Goal: Find specific page/section: Find specific page/section

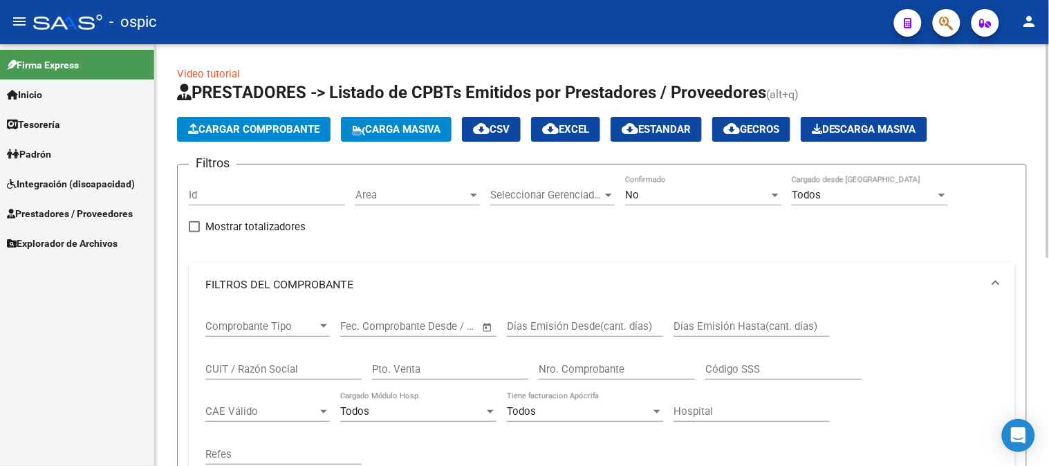
scroll to position [409, 0]
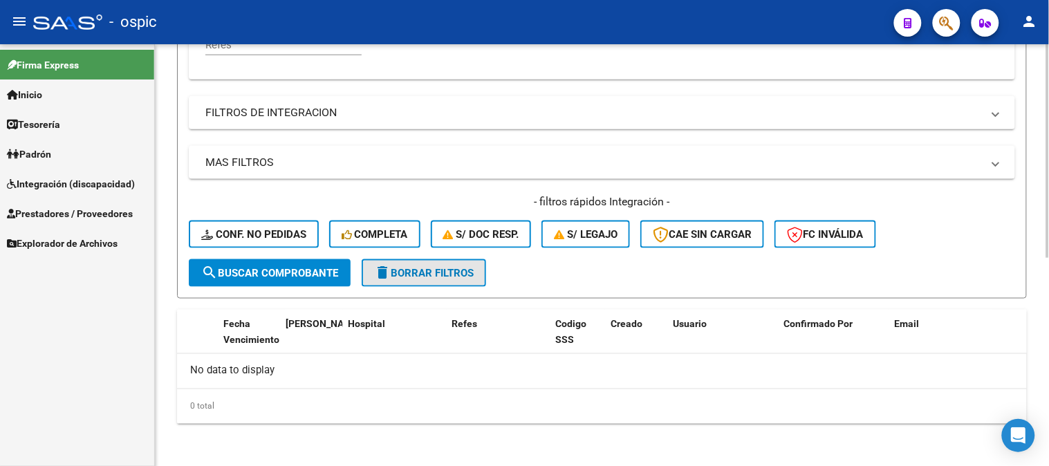
click at [411, 270] on span "delete Borrar Filtros" at bounding box center [424, 273] width 100 height 12
click at [454, 270] on span "delete Borrar Filtros" at bounding box center [424, 273] width 100 height 12
click at [456, 274] on span "delete Borrar Filtros" at bounding box center [424, 273] width 100 height 12
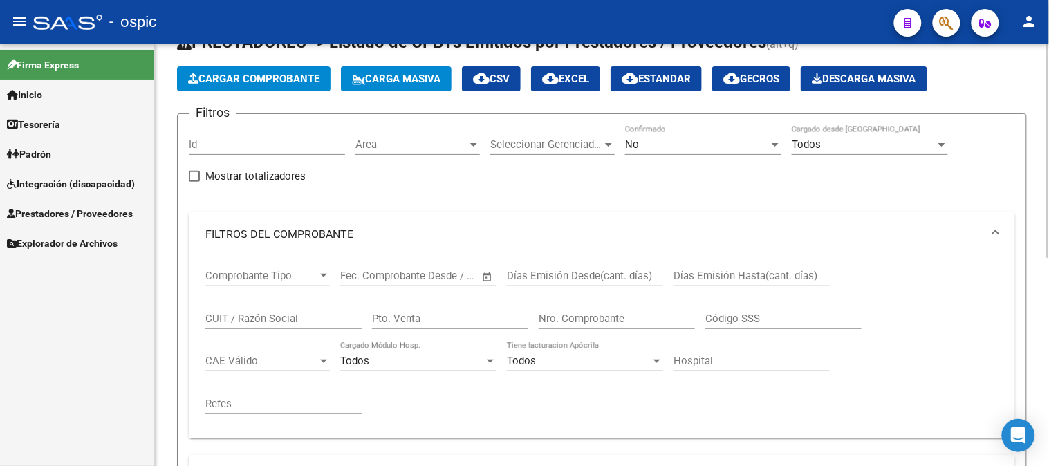
scroll to position [0, 0]
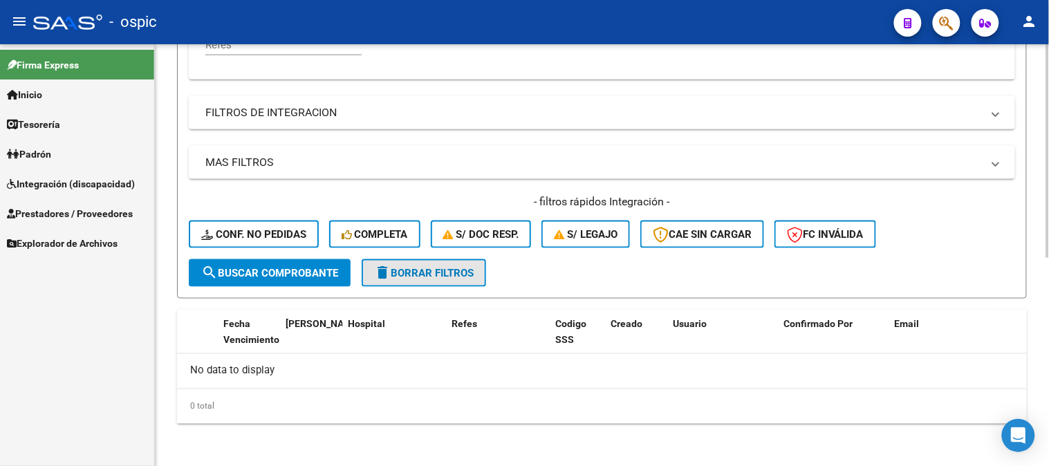
click at [436, 271] on span "delete Borrar Filtros" at bounding box center [424, 273] width 100 height 12
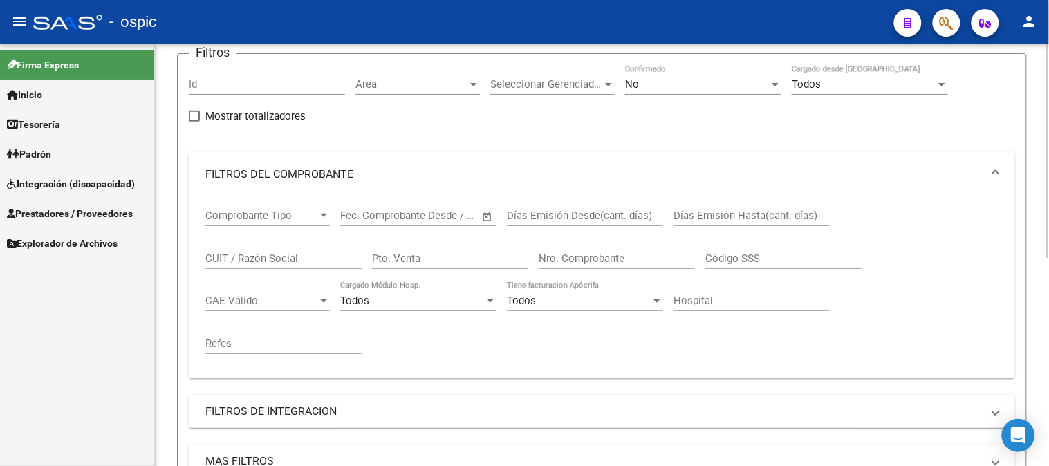
scroll to position [102, 0]
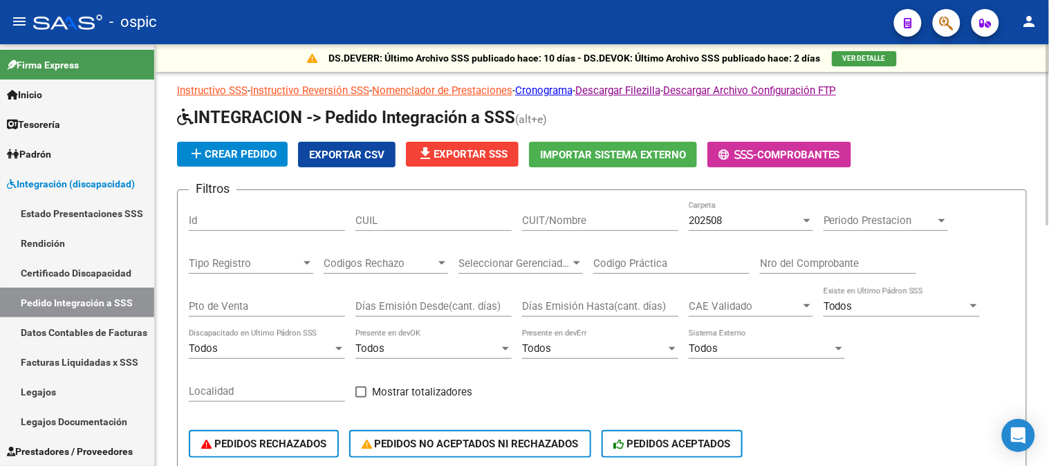
scroll to position [99, 0]
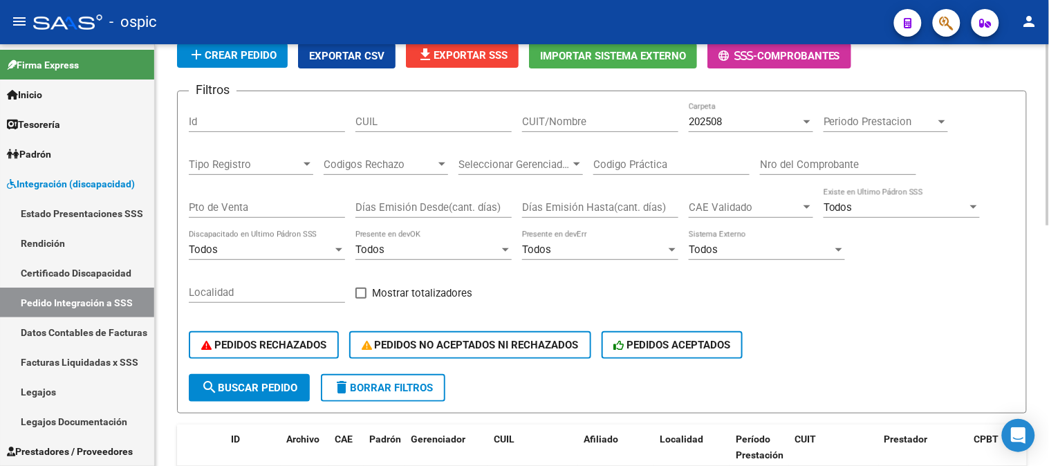
click at [415, 382] on span "delete Borrar Filtros" at bounding box center [383, 388] width 100 height 12
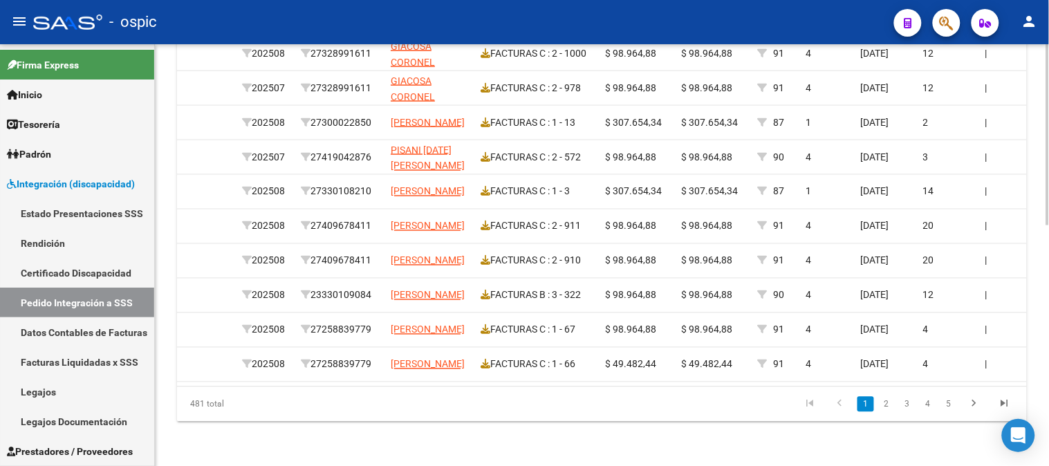
scroll to position [0, 502]
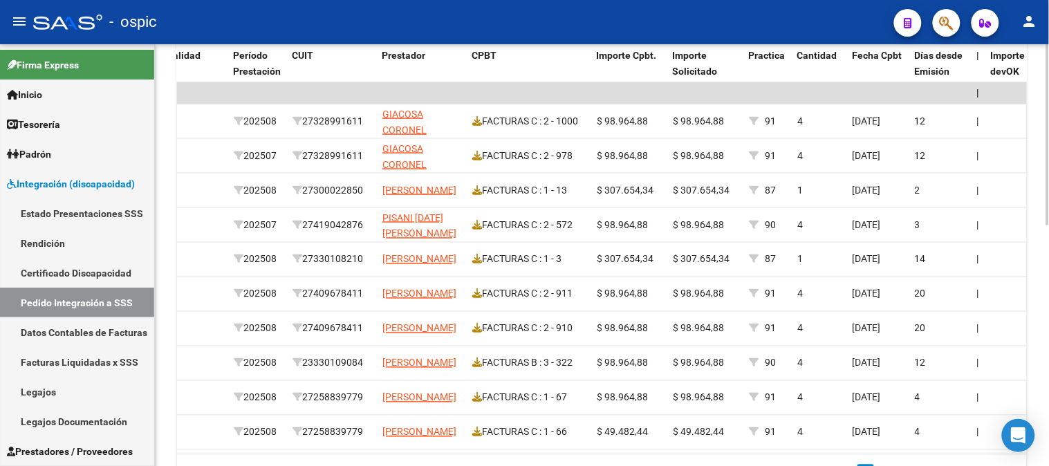
click at [1048, 268] on div at bounding box center [1047, 345] width 3 height 181
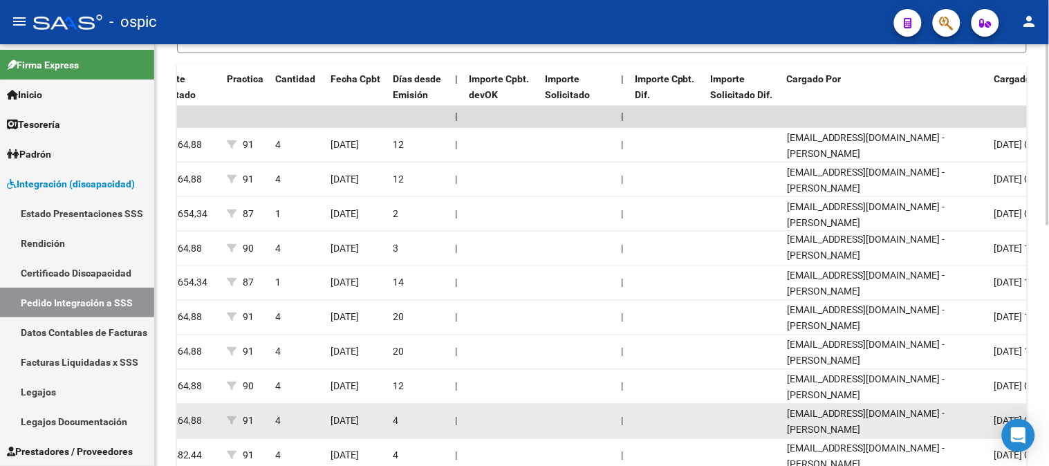
scroll to position [560, 0]
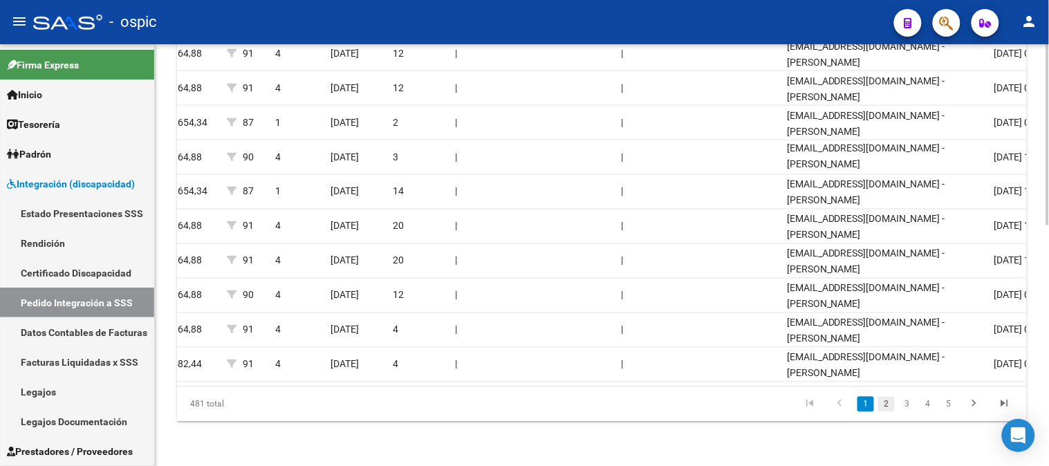
click at [890, 406] on link "2" at bounding box center [886, 404] width 17 height 15
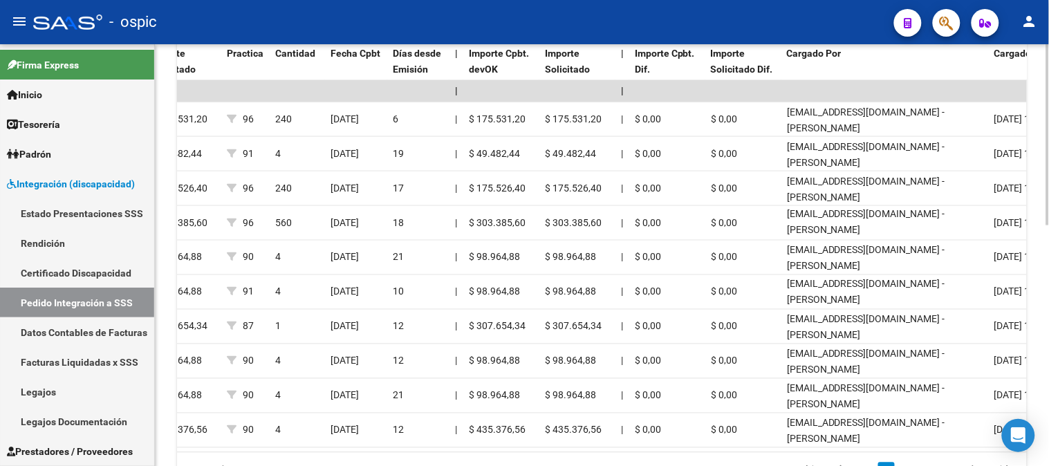
scroll to position [496, 0]
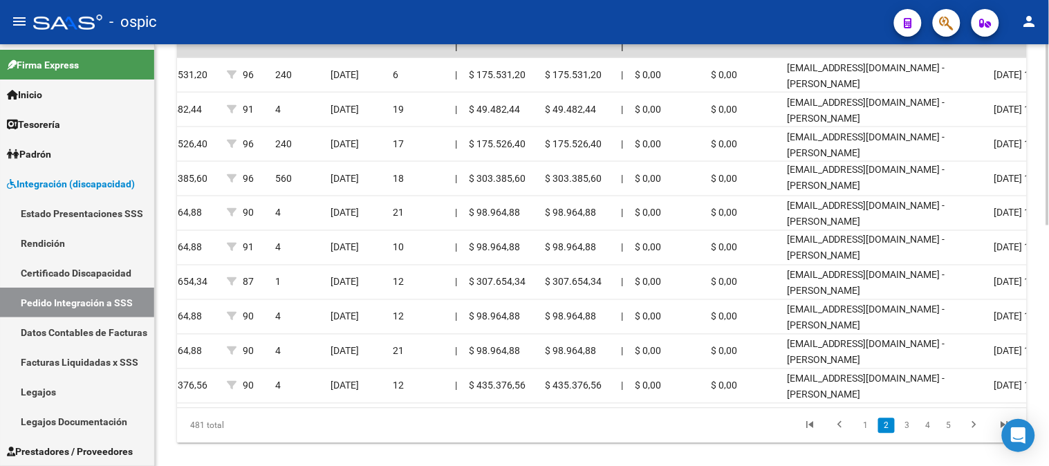
click at [1044, 315] on div "DS.DEVERR: Último Archivo SSS publicado hace: 10 días - DS.DEVOK: Último Archiv…" at bounding box center [603, 1] width 897 height 972
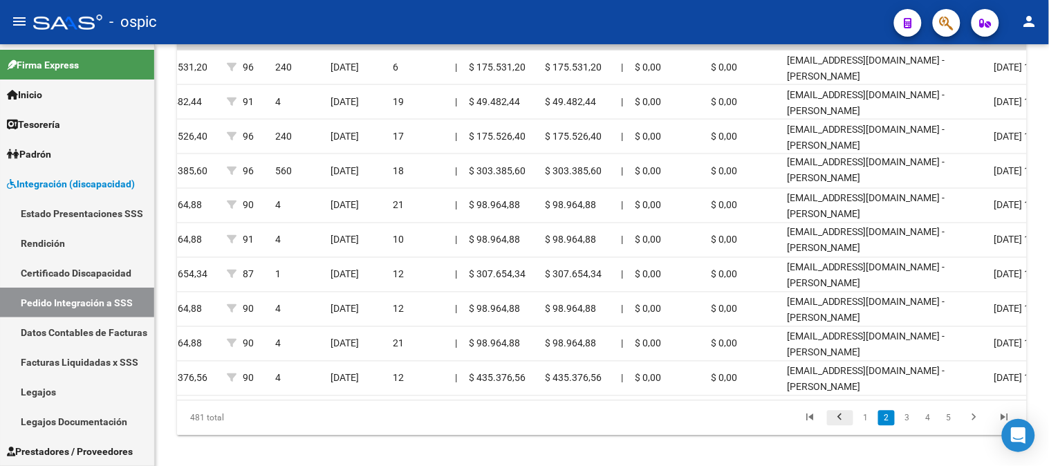
click at [838, 425] on icon "go to previous page" at bounding box center [840, 419] width 18 height 17
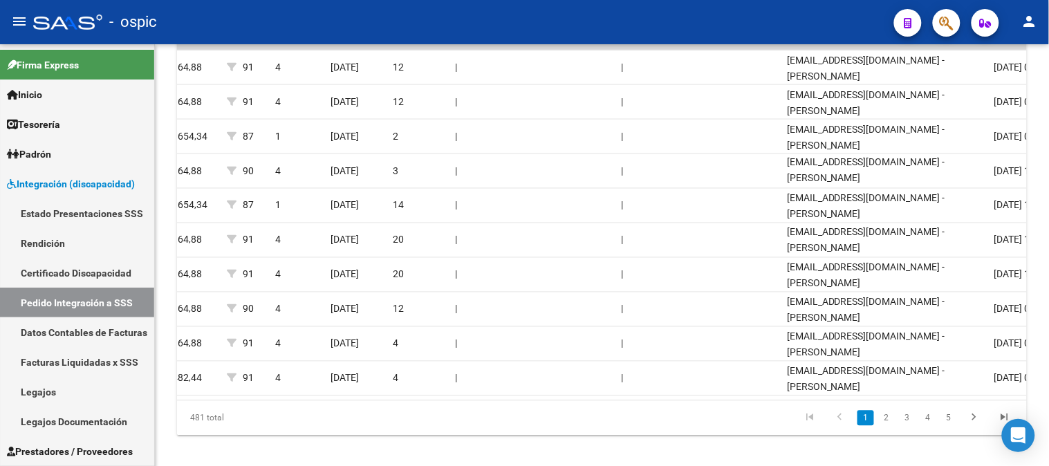
scroll to position [500, 0]
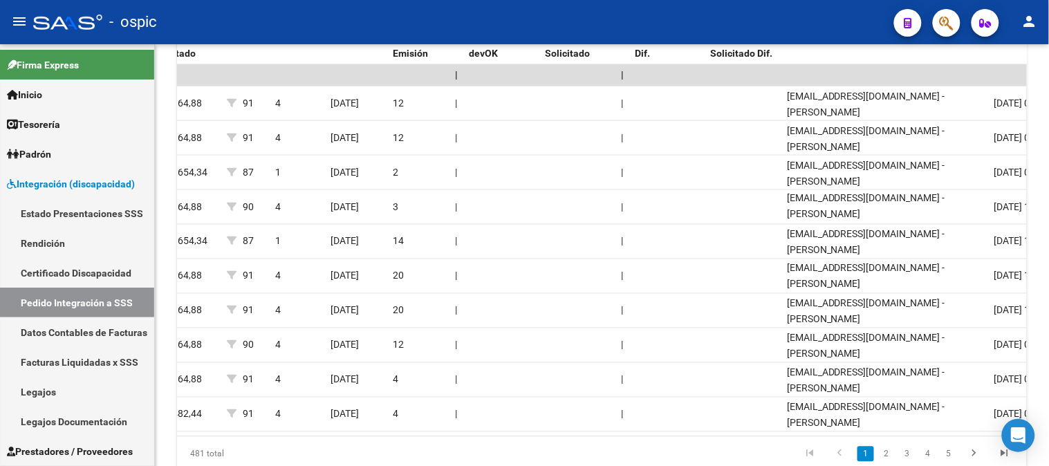
click at [1044, 326] on div "DS.DEVERR: Último Archivo SSS publicado hace: 10 días - DS.DEVOK: Último Archiv…" at bounding box center [603, 30] width 897 height 972
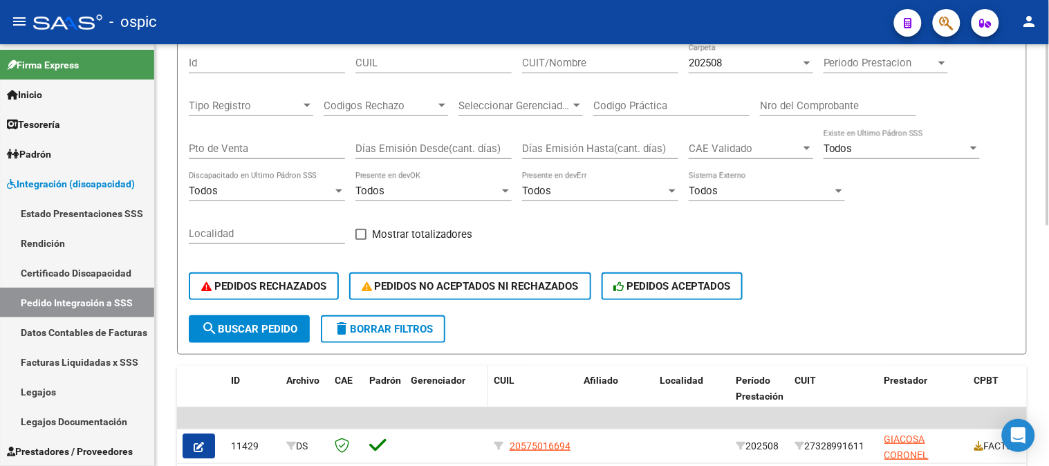
scroll to position [329, 0]
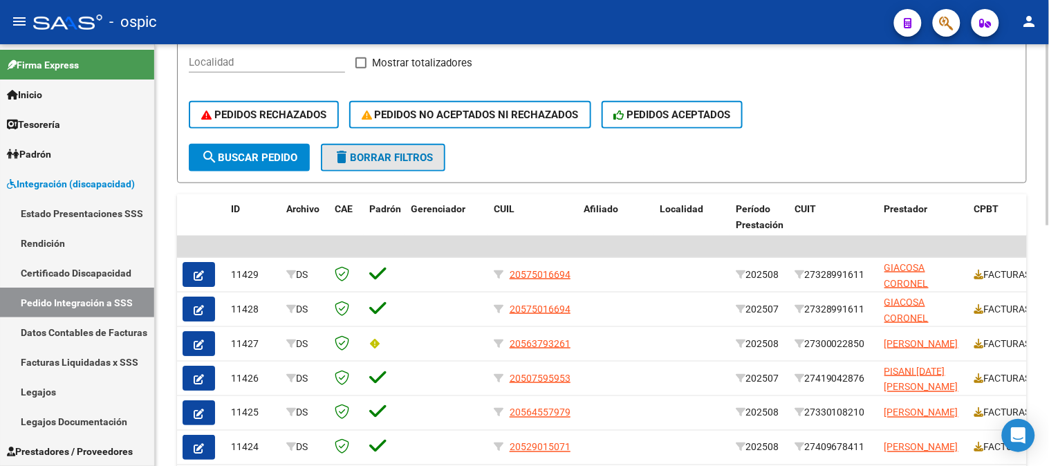
click at [394, 156] on span "delete Borrar Filtros" at bounding box center [383, 157] width 100 height 12
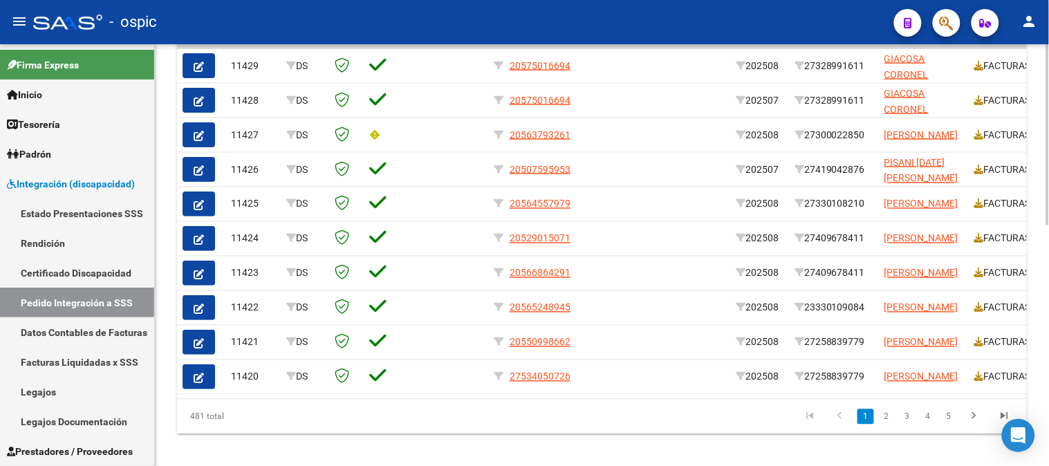
scroll to position [526, 0]
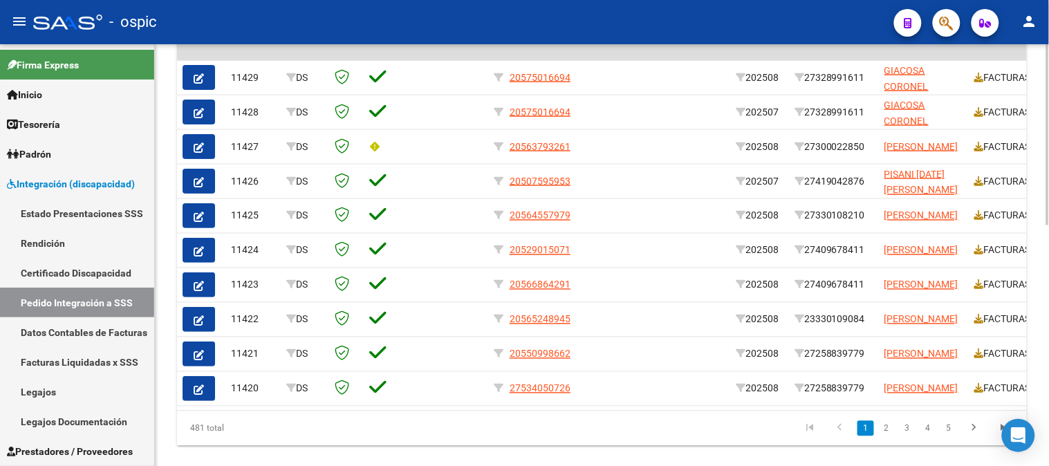
click at [1048, 285] on div at bounding box center [1047, 364] width 3 height 181
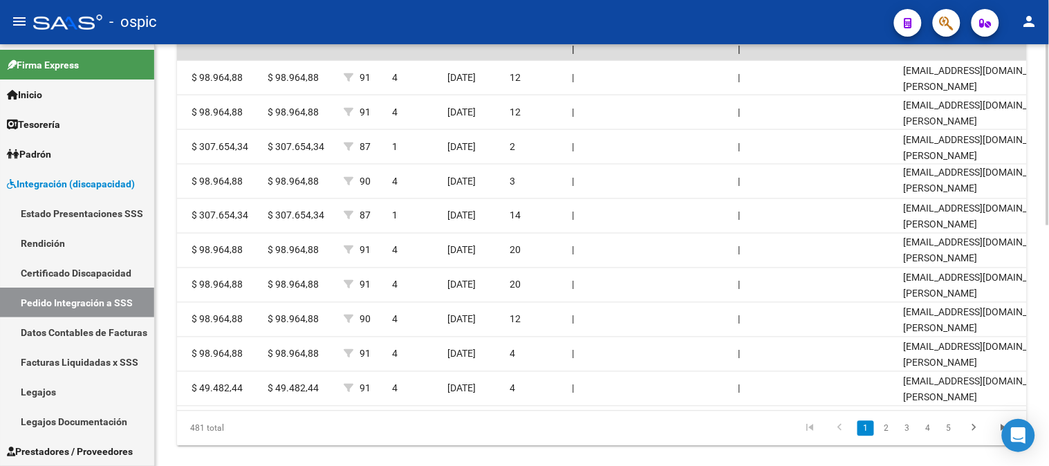
scroll to position [515, 0]
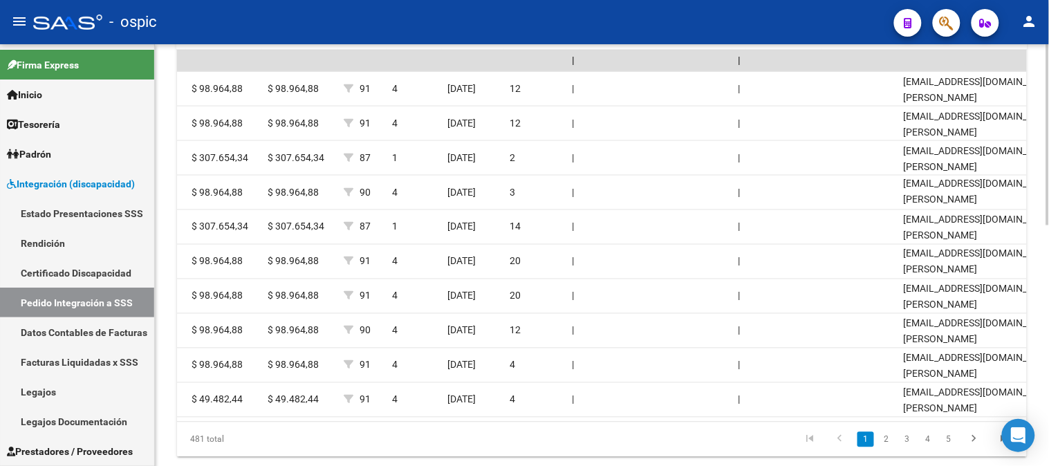
click at [1048, 319] on div at bounding box center [1047, 360] width 3 height 181
click at [977, 449] on icon "go to next page" at bounding box center [974, 441] width 18 height 17
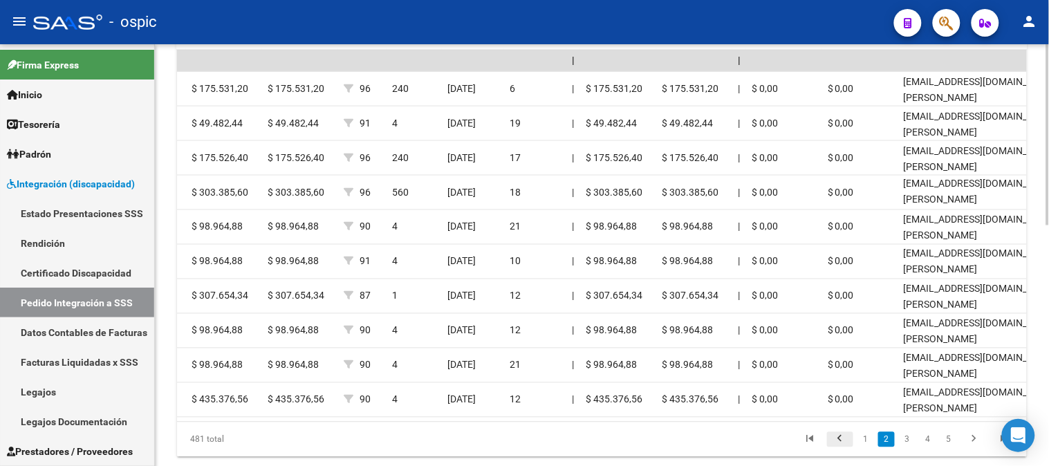
click at [844, 448] on icon "go to previous page" at bounding box center [840, 441] width 18 height 17
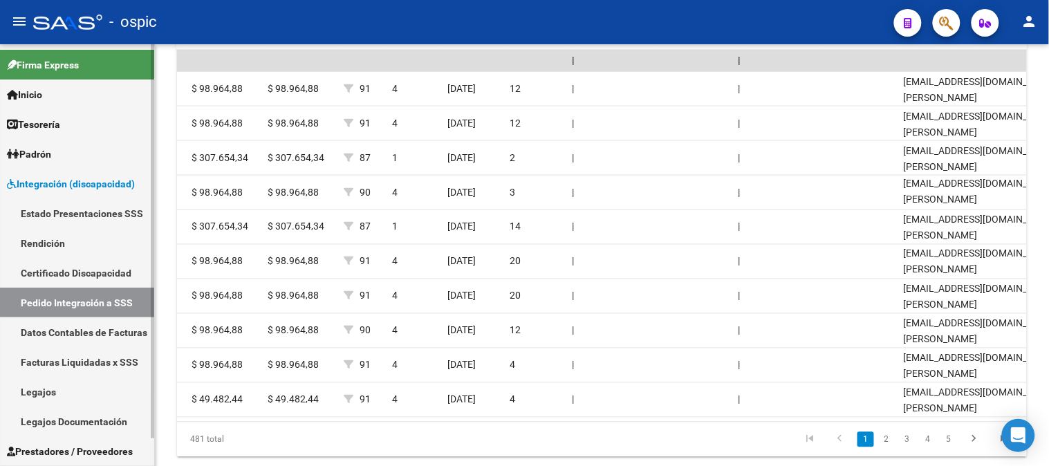
scroll to position [29, 0]
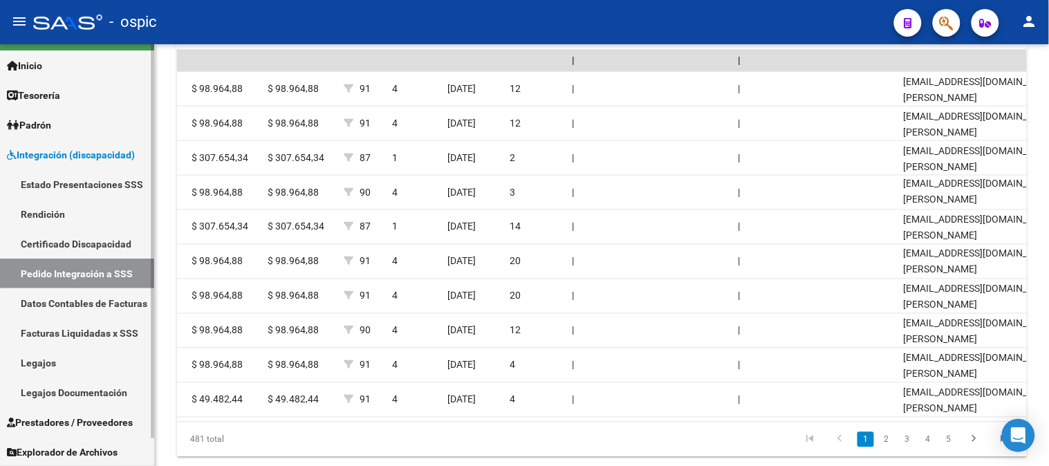
click at [53, 147] on span "Integración (discapacidad)" at bounding box center [71, 154] width 128 height 15
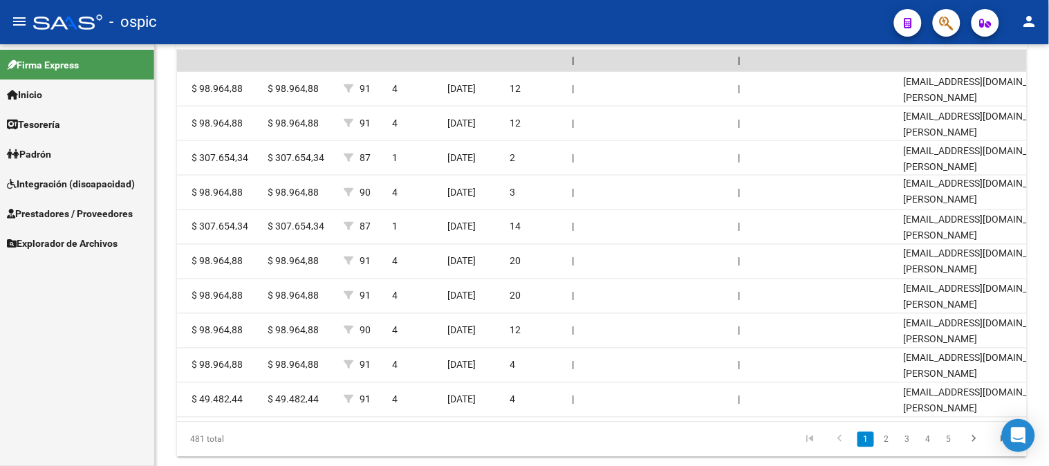
scroll to position [0, 0]
